Goal: Information Seeking & Learning: Learn about a topic

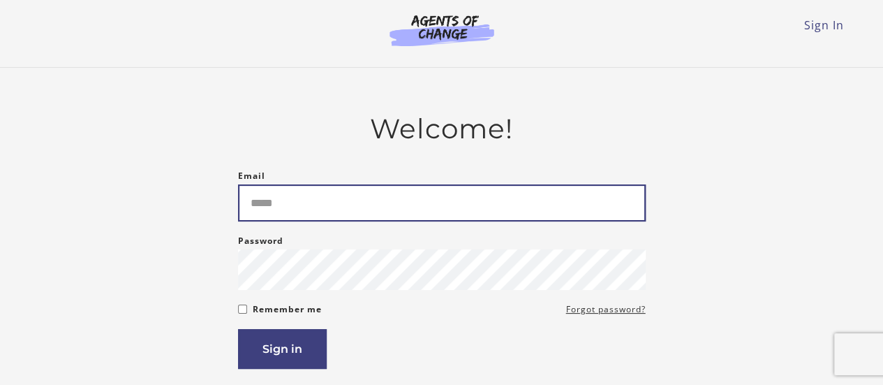
click at [310, 204] on input "Email" at bounding box center [442, 202] width 408 height 37
type input "**********"
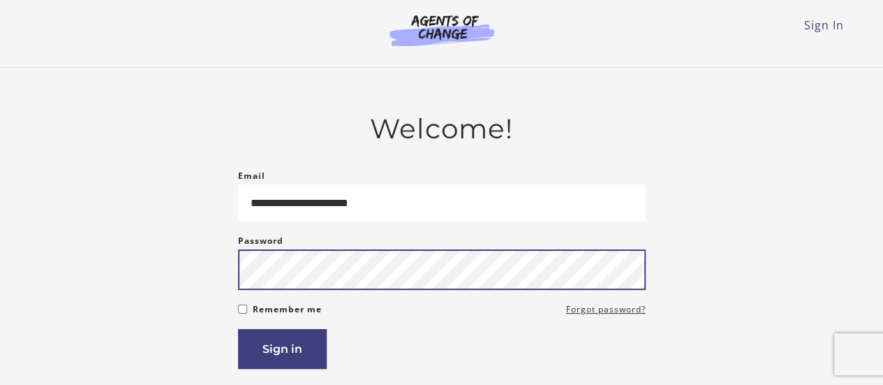
click at [238, 329] on button "Sign in" at bounding box center [282, 349] width 89 height 40
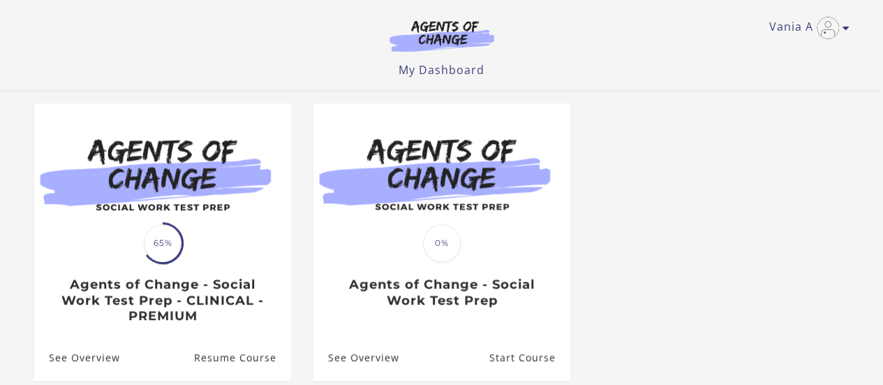
scroll to position [419, 0]
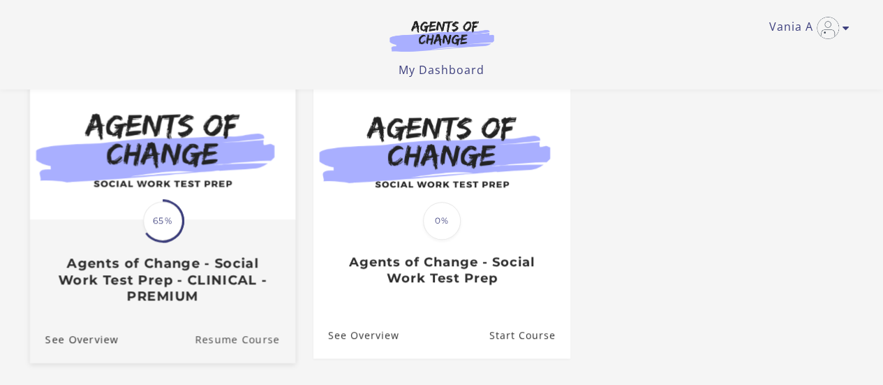
click at [240, 340] on link "Resume Course" at bounding box center [245, 339] width 101 height 47
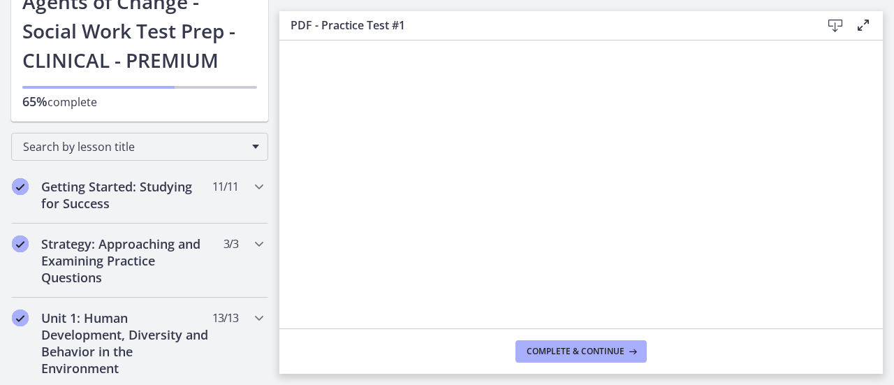
scroll to position [118, 0]
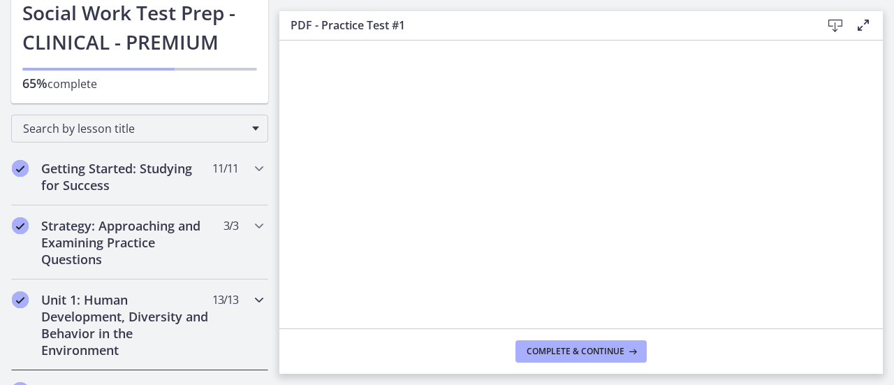
click at [166, 310] on h2 "Unit 1: Human Development, Diversity and Behavior in the Environment" at bounding box center [126, 324] width 170 height 67
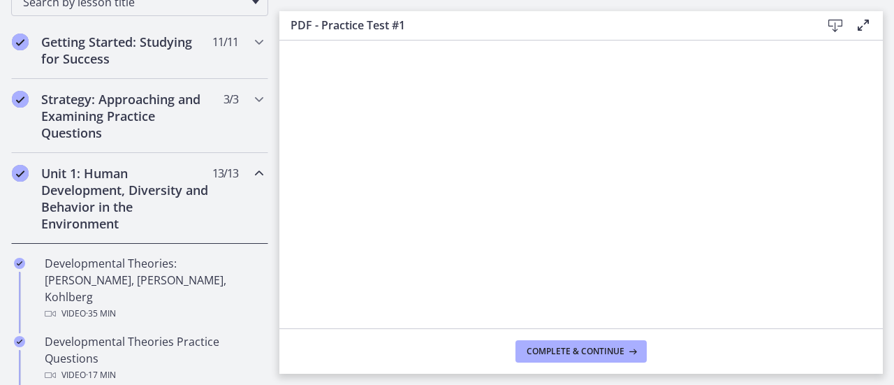
scroll to position [258, 0]
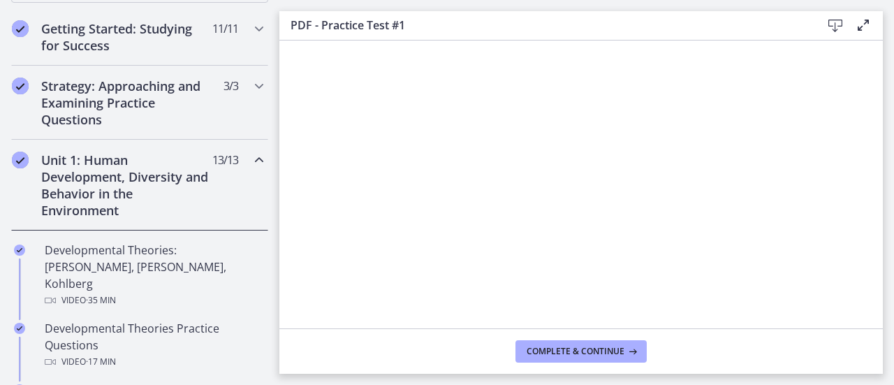
click at [240, 168] on div "Unit 1: Human Development, Diversity and Behavior in the Environment 13 / 13 Co…" at bounding box center [139, 185] width 257 height 91
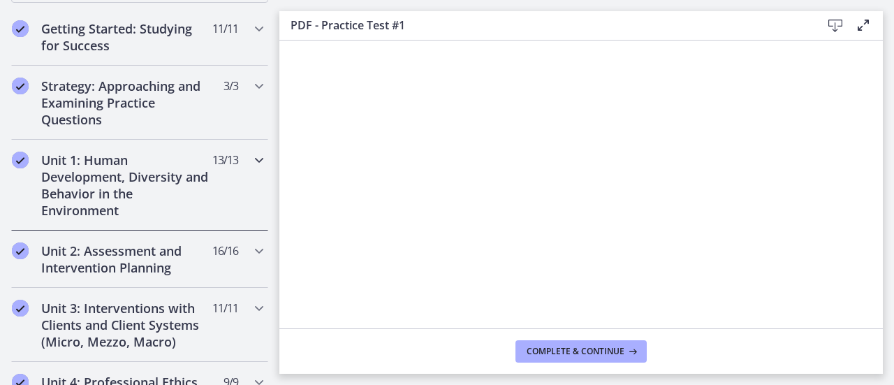
click at [240, 168] on div "Unit 1: Human Development, Diversity and Behavior in the Environment 13 / 13 Co…" at bounding box center [139, 185] width 257 height 91
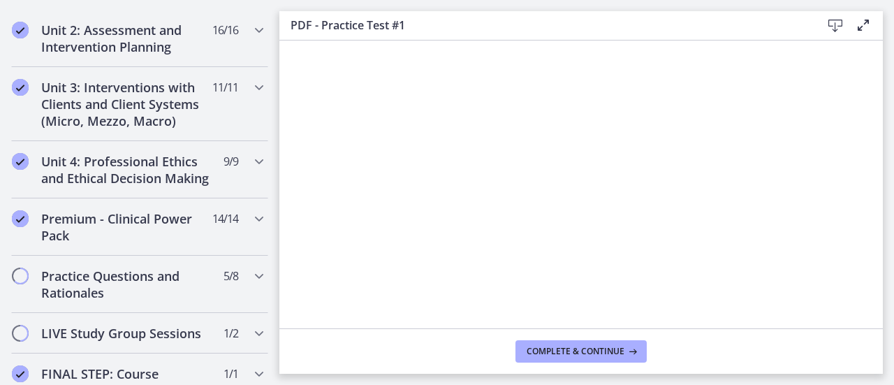
scroll to position [1166, 0]
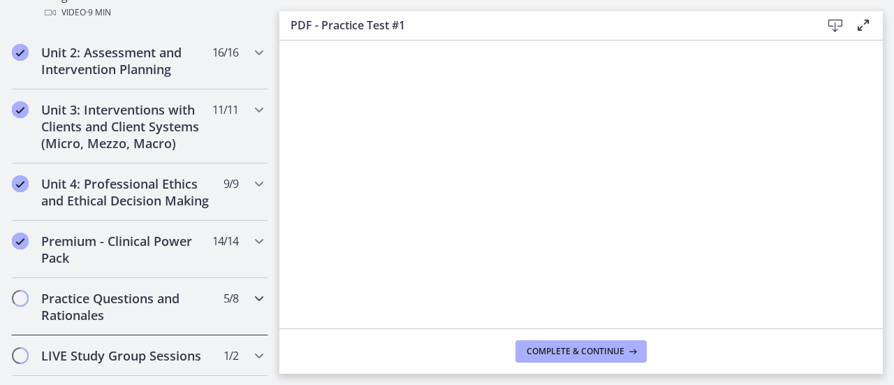
click at [170, 290] on h2 "Practice Questions and Rationales" at bounding box center [126, 307] width 170 height 34
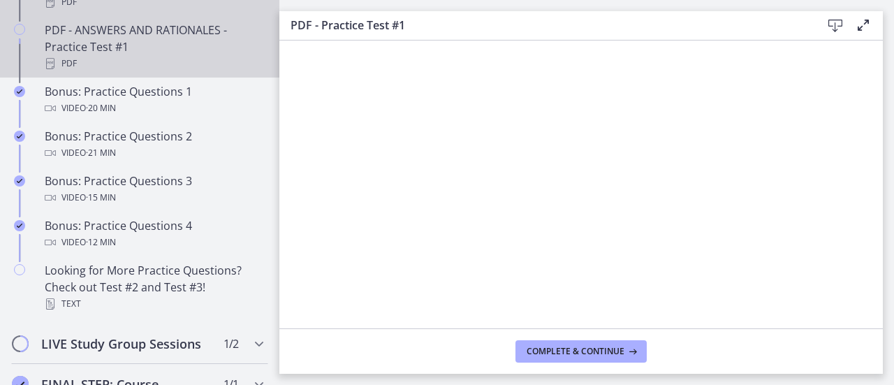
scroll to position [909, 0]
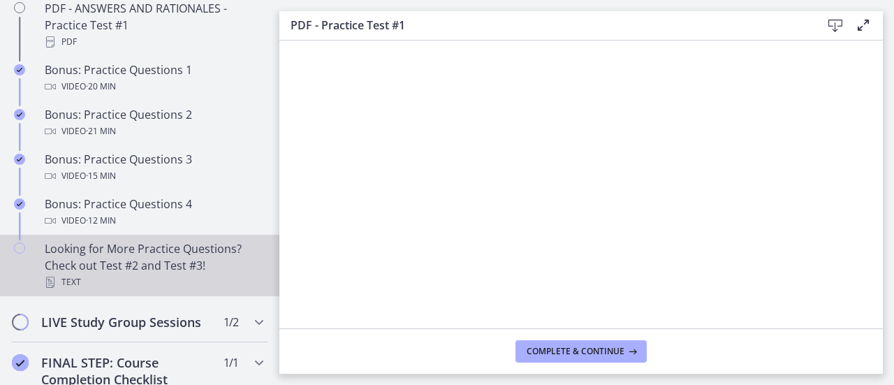
click at [216, 281] on div "Looking for More Practice Questions? Check out Test #2 and Test #3! Text" at bounding box center [154, 265] width 218 height 50
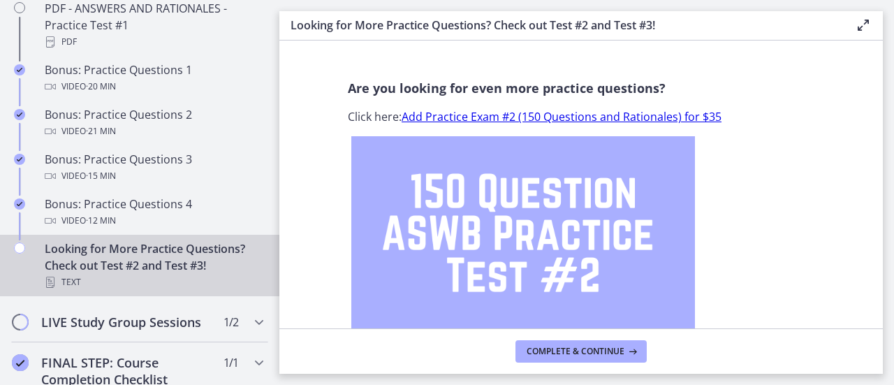
click at [860, 26] on icon at bounding box center [863, 25] width 17 height 17
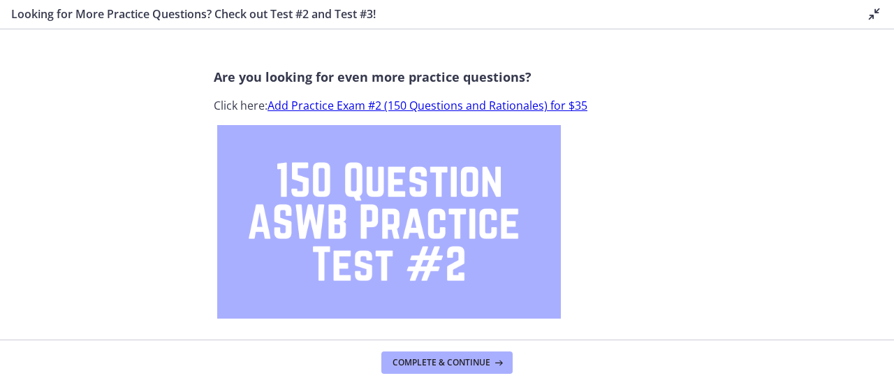
click at [872, 10] on icon at bounding box center [874, 14] width 17 height 17
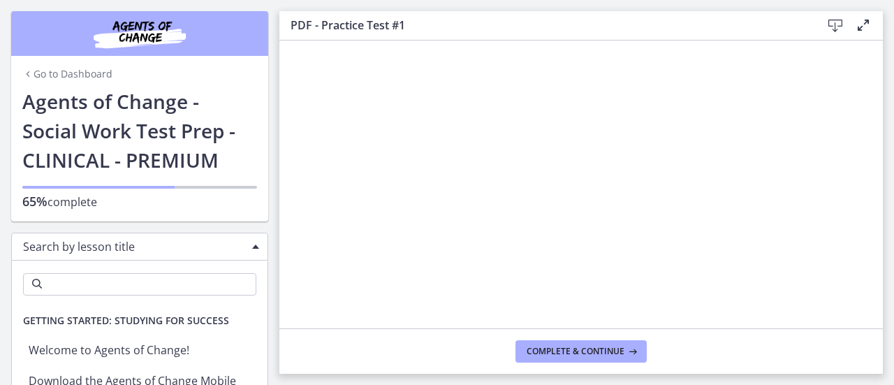
click at [175, 247] on span "Search by lesson title" at bounding box center [134, 246] width 222 height 15
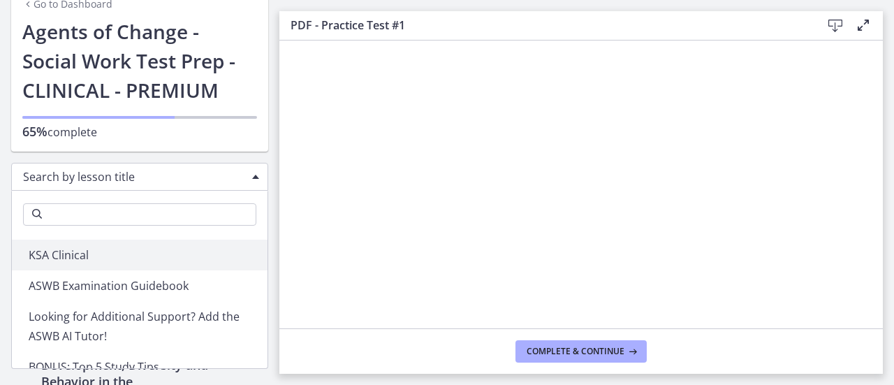
scroll to position [349, 0]
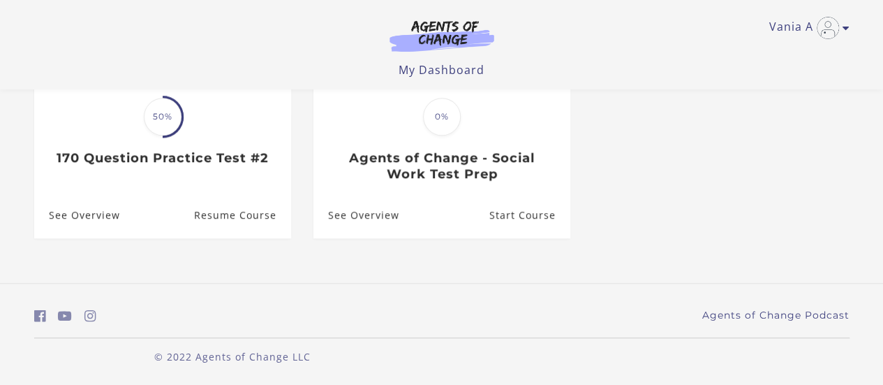
scroll to position [541, 0]
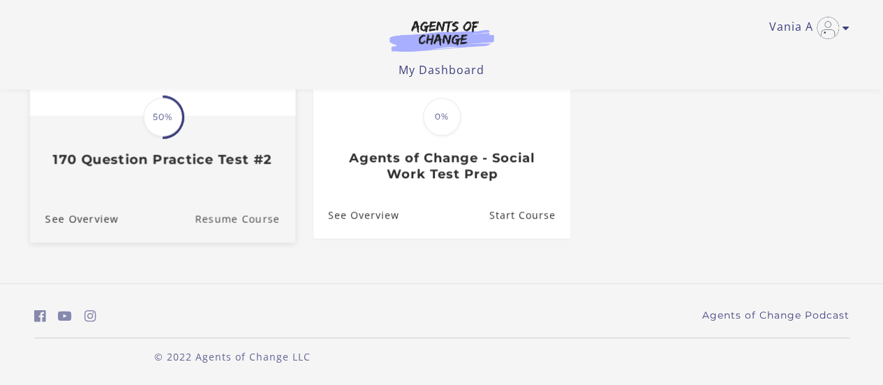
click at [244, 219] on link "Resume Course" at bounding box center [245, 219] width 101 height 47
